Goal: Task Accomplishment & Management: Manage account settings

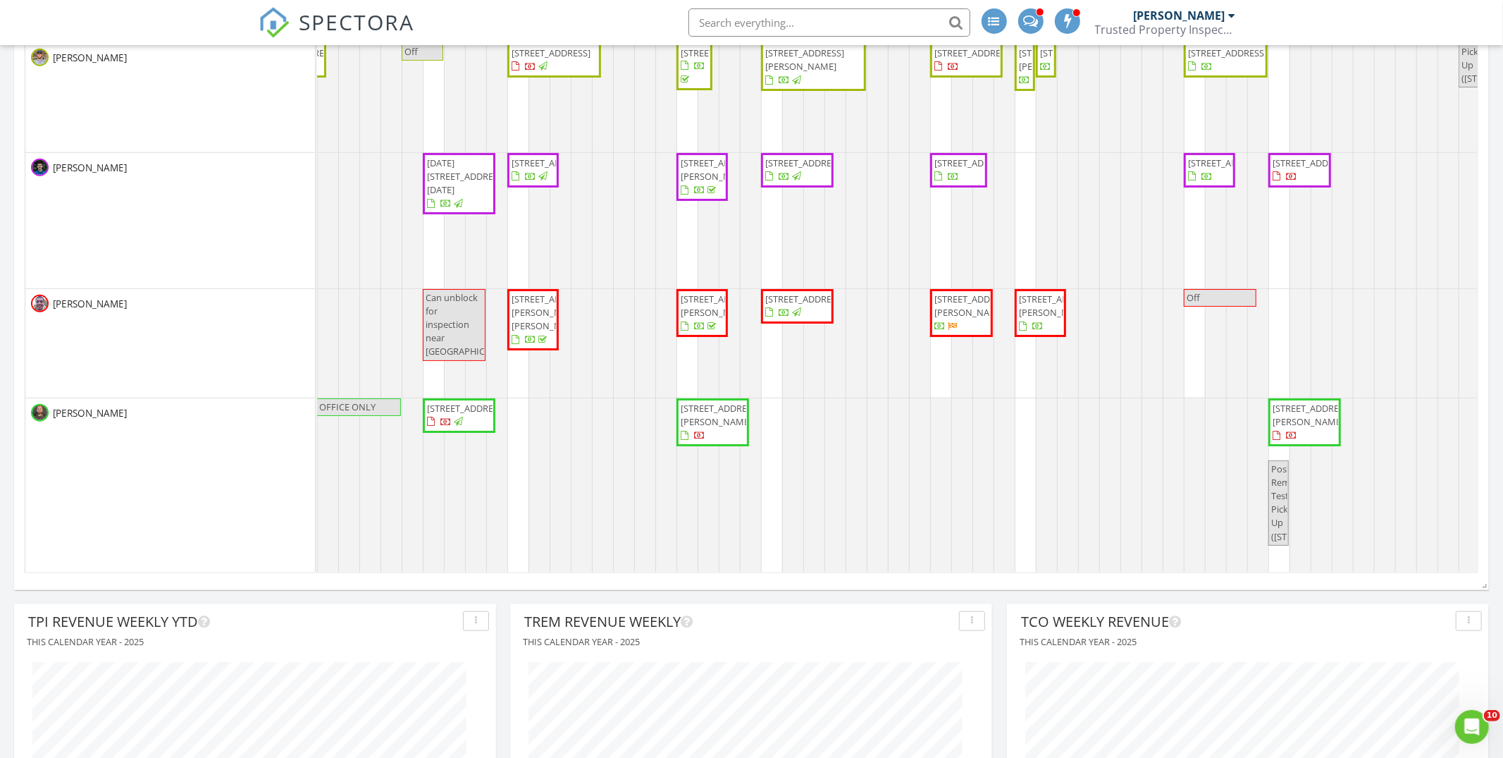
click at [989, 304] on div at bounding box center [991, 313] width 6 height 44
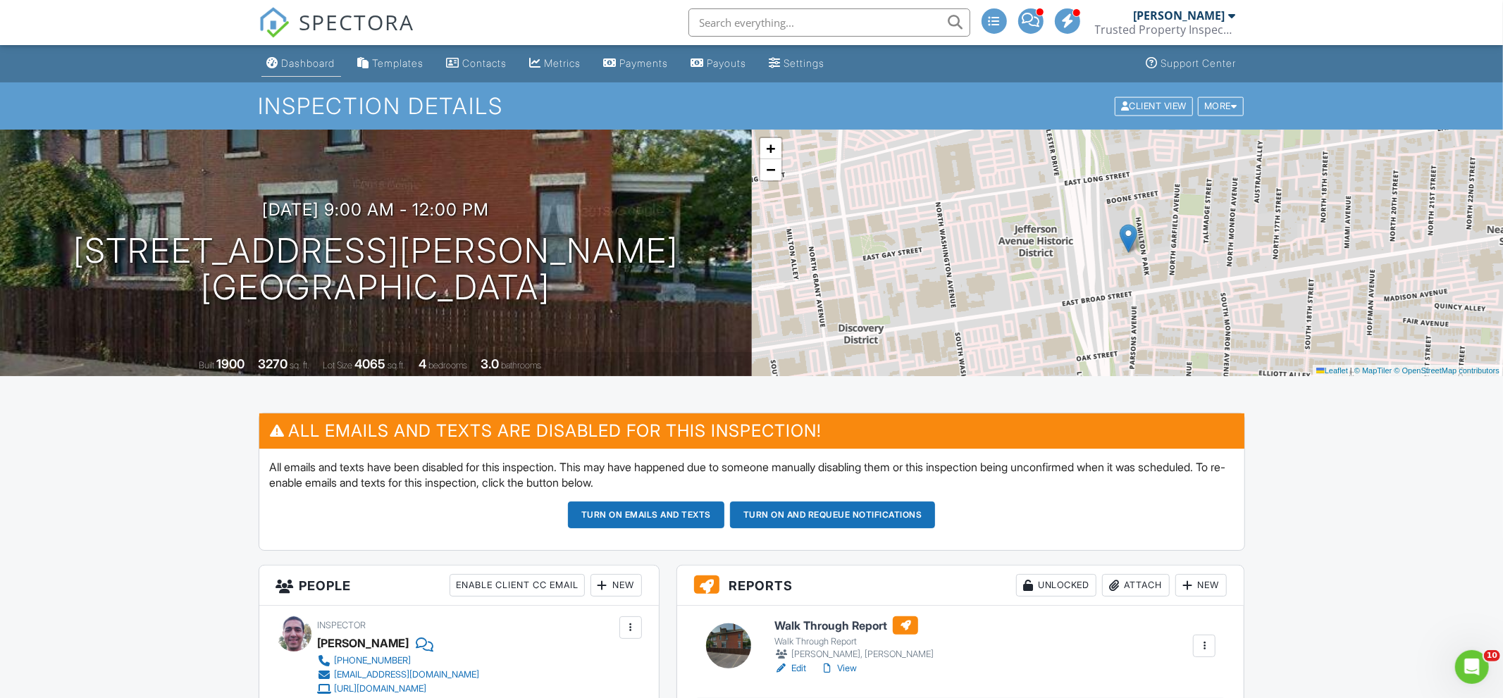
click at [302, 73] on link "Dashboard" at bounding box center [301, 64] width 80 height 26
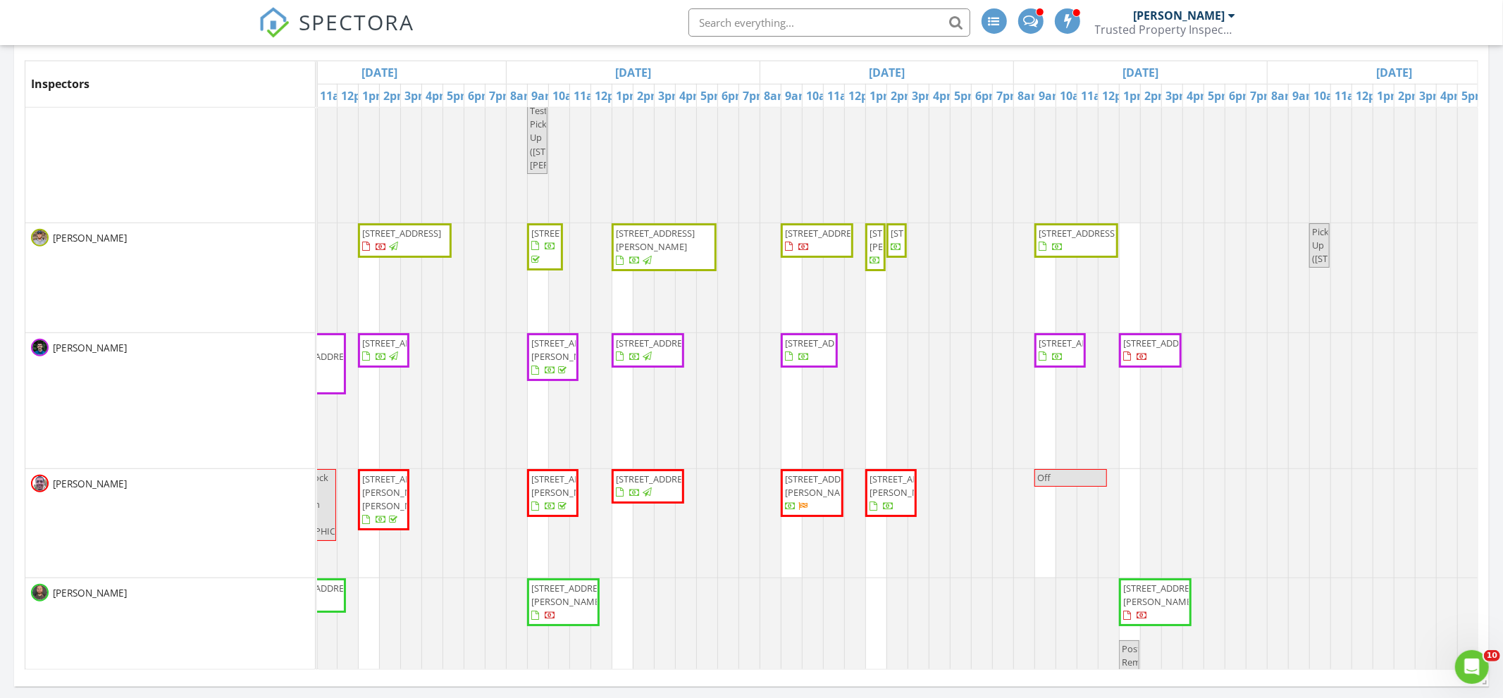
scroll to position [0, 587]
